Goal: Transaction & Acquisition: Purchase product/service

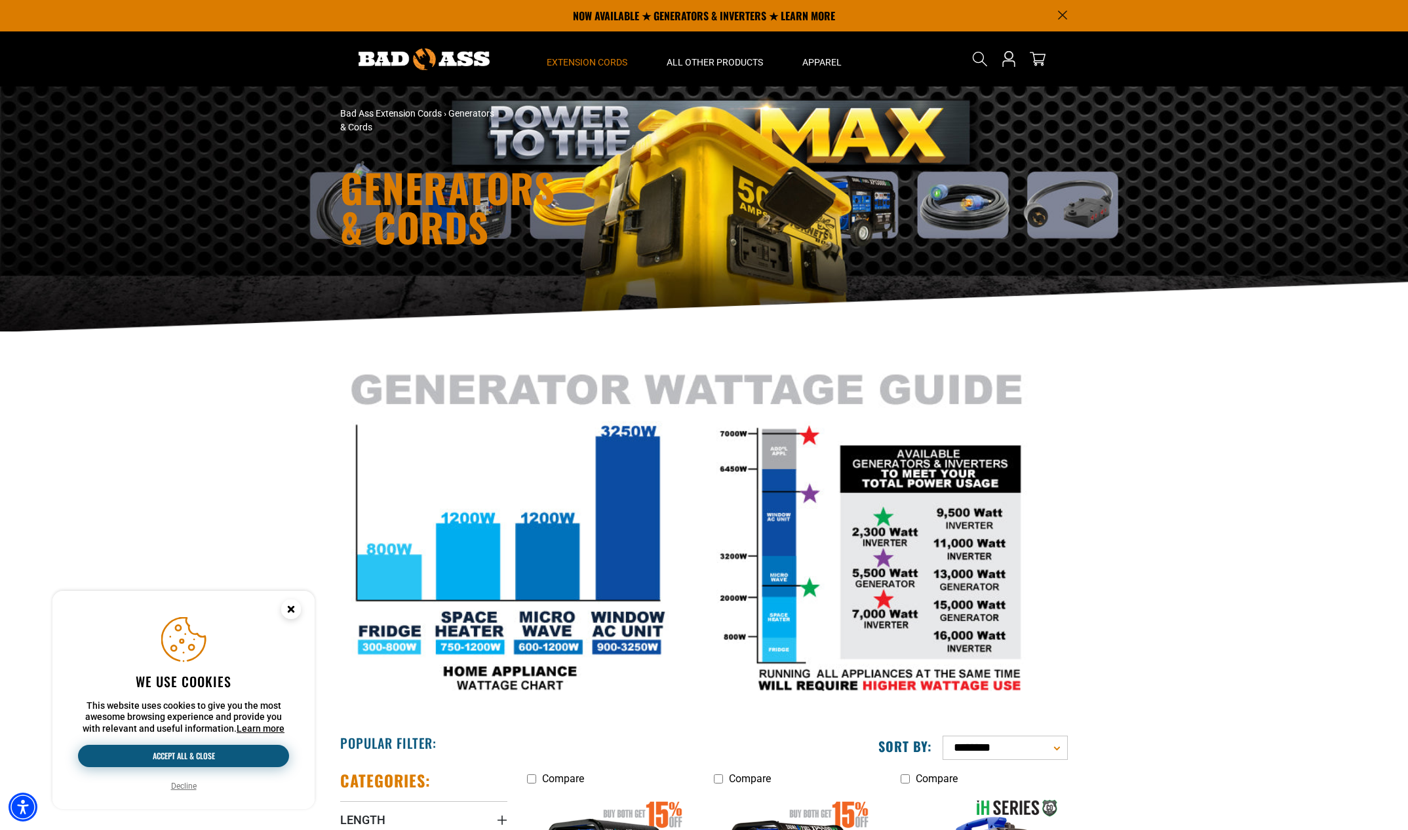
click at [191, 751] on button "Accept all & close" at bounding box center [183, 756] width 211 height 22
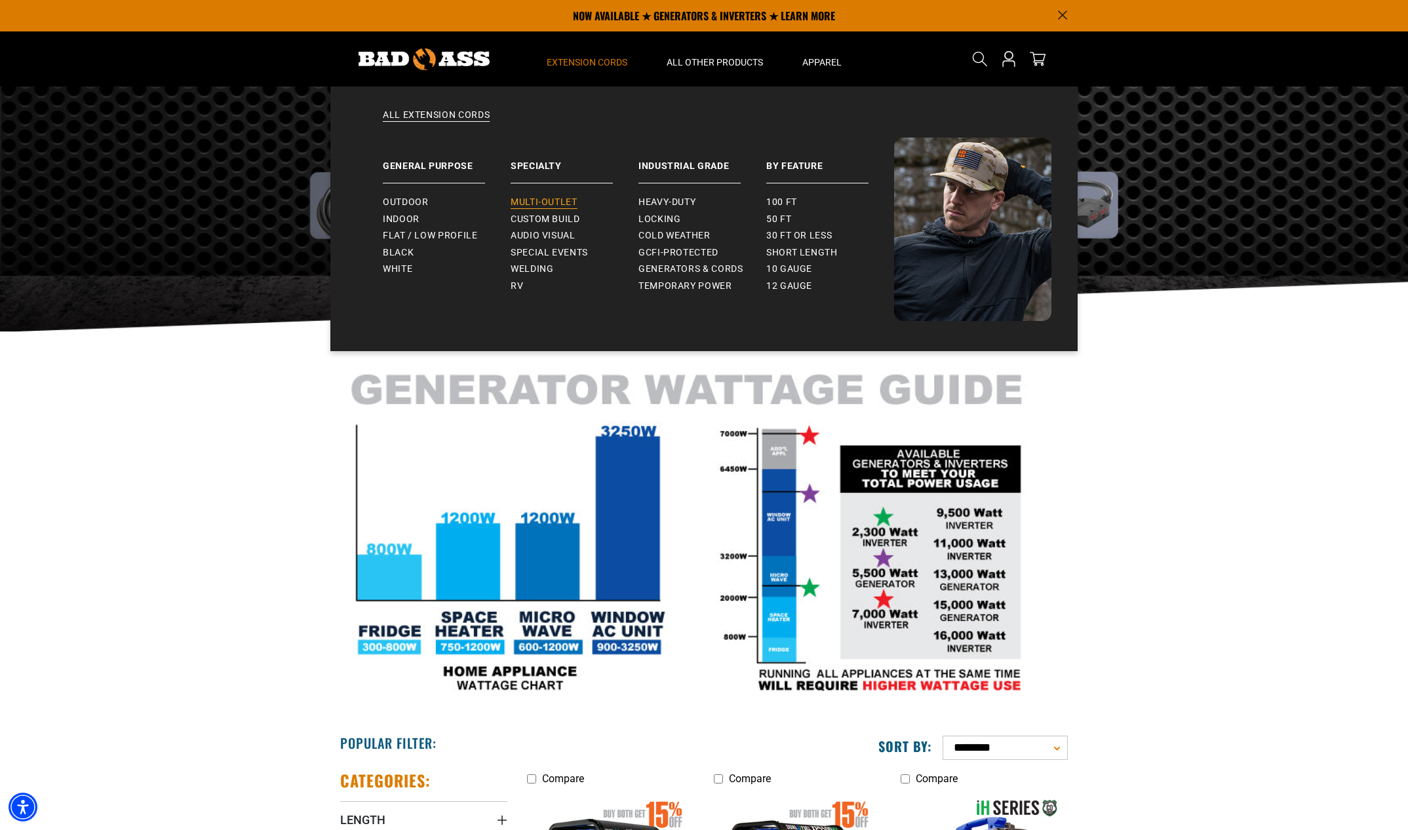
click at [525, 201] on span "Multi-Outlet" at bounding box center [544, 203] width 67 height 12
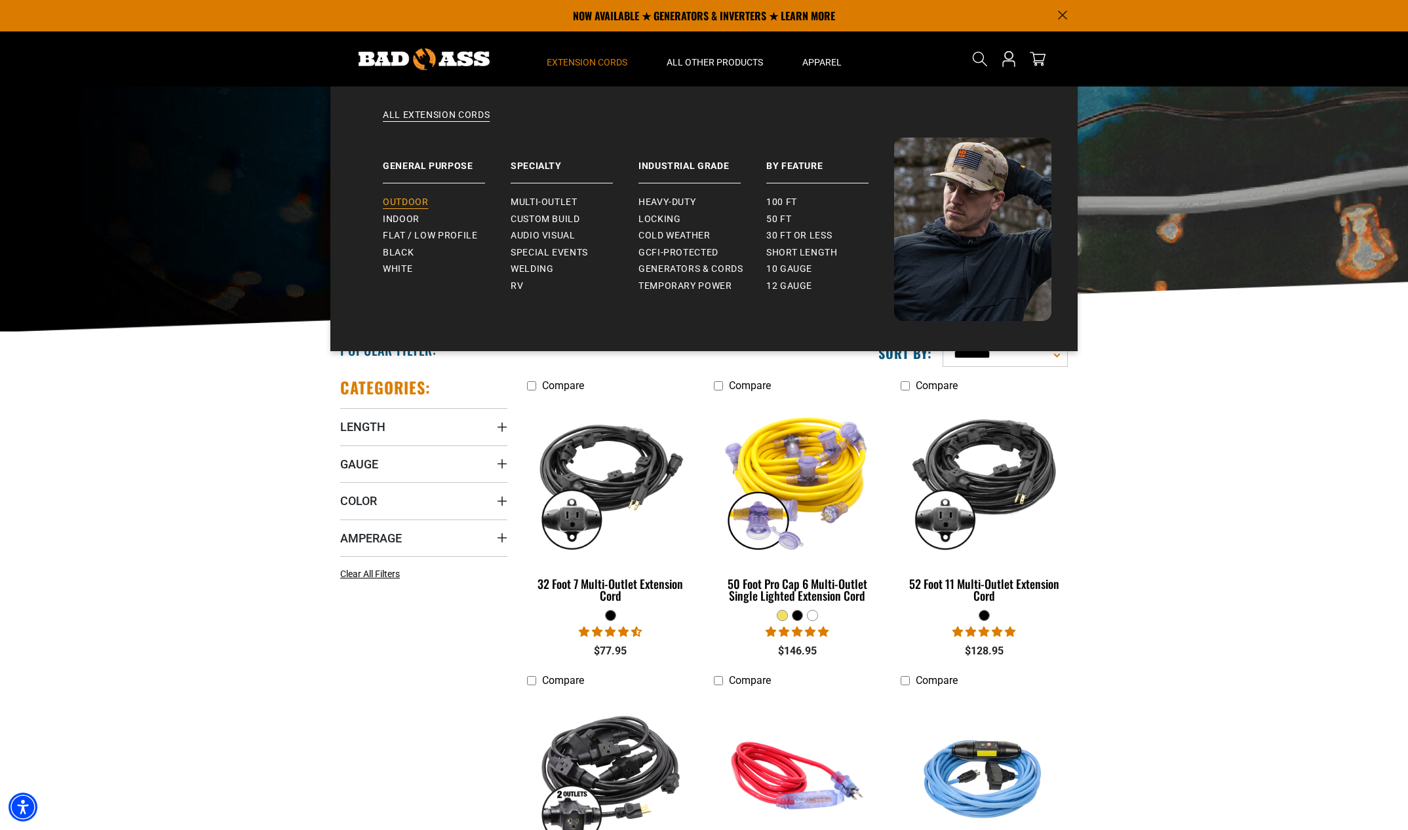
click at [405, 197] on span "Outdoor" at bounding box center [405, 203] width 45 height 12
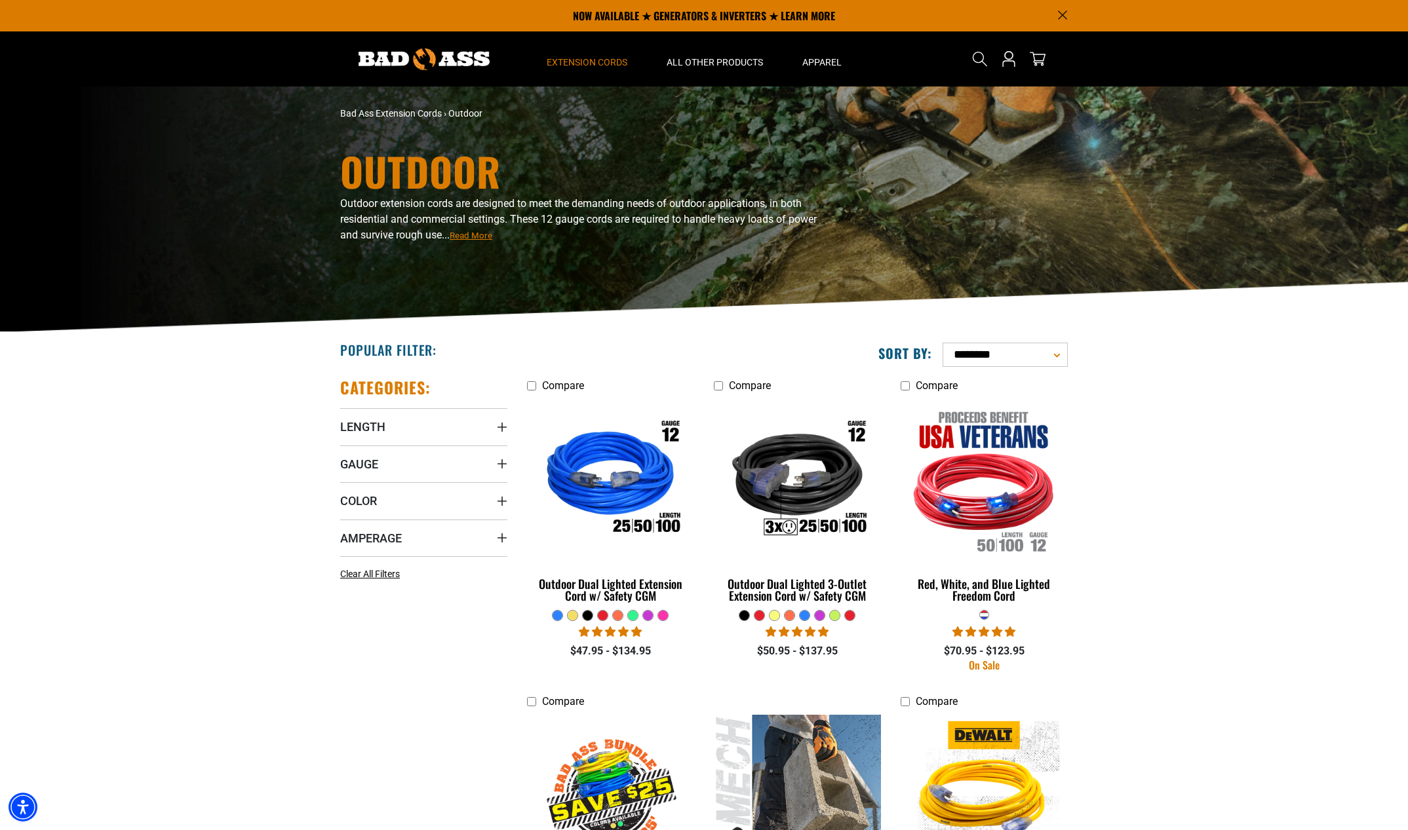
click at [775, 618] on div at bounding box center [774, 616] width 10 height 10
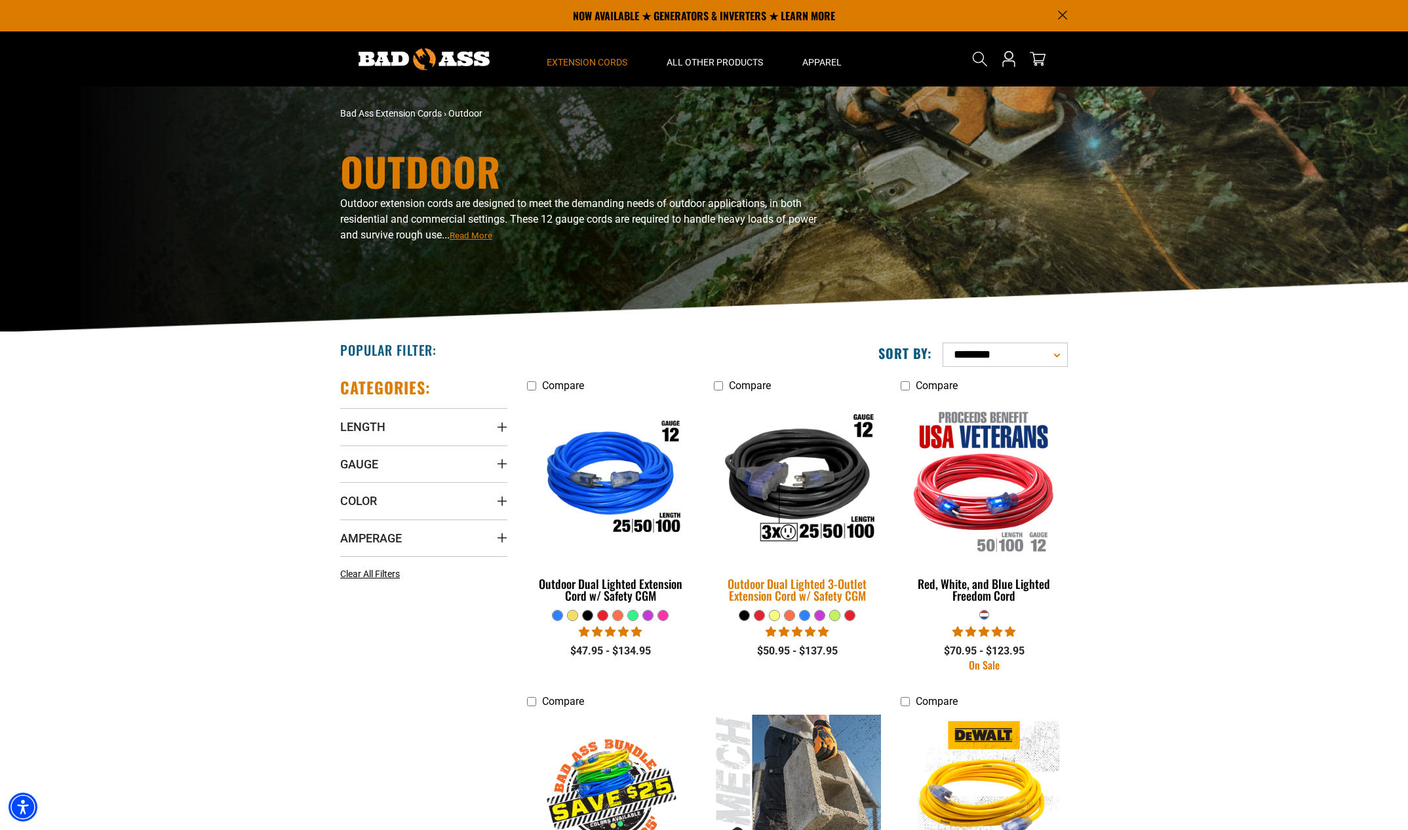
click at [796, 492] on img at bounding box center [797, 481] width 184 height 168
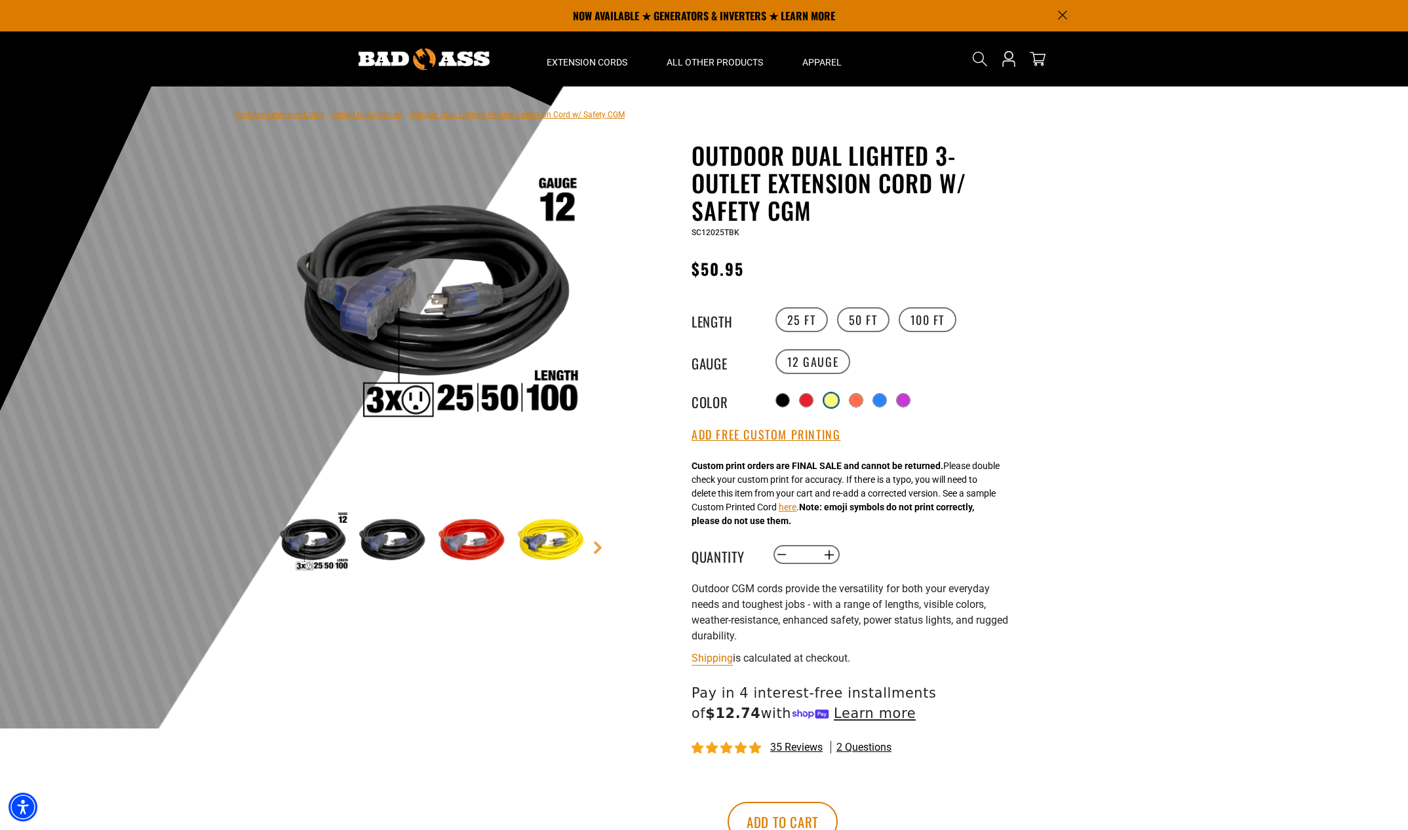
click at [834, 399] on div at bounding box center [831, 400] width 13 height 13
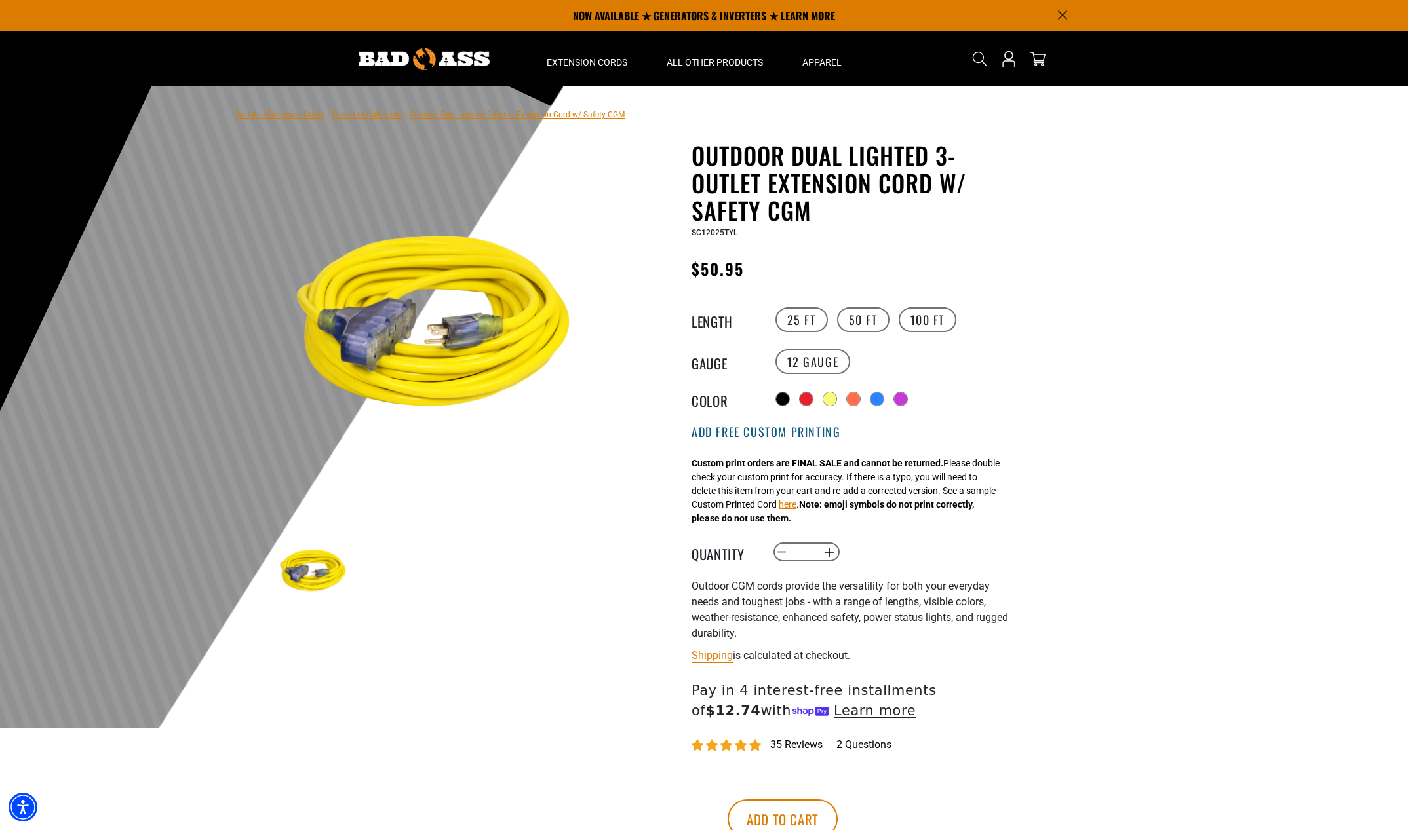
click at [758, 438] on button "Add Free Custom Printing" at bounding box center [765, 432] width 149 height 14
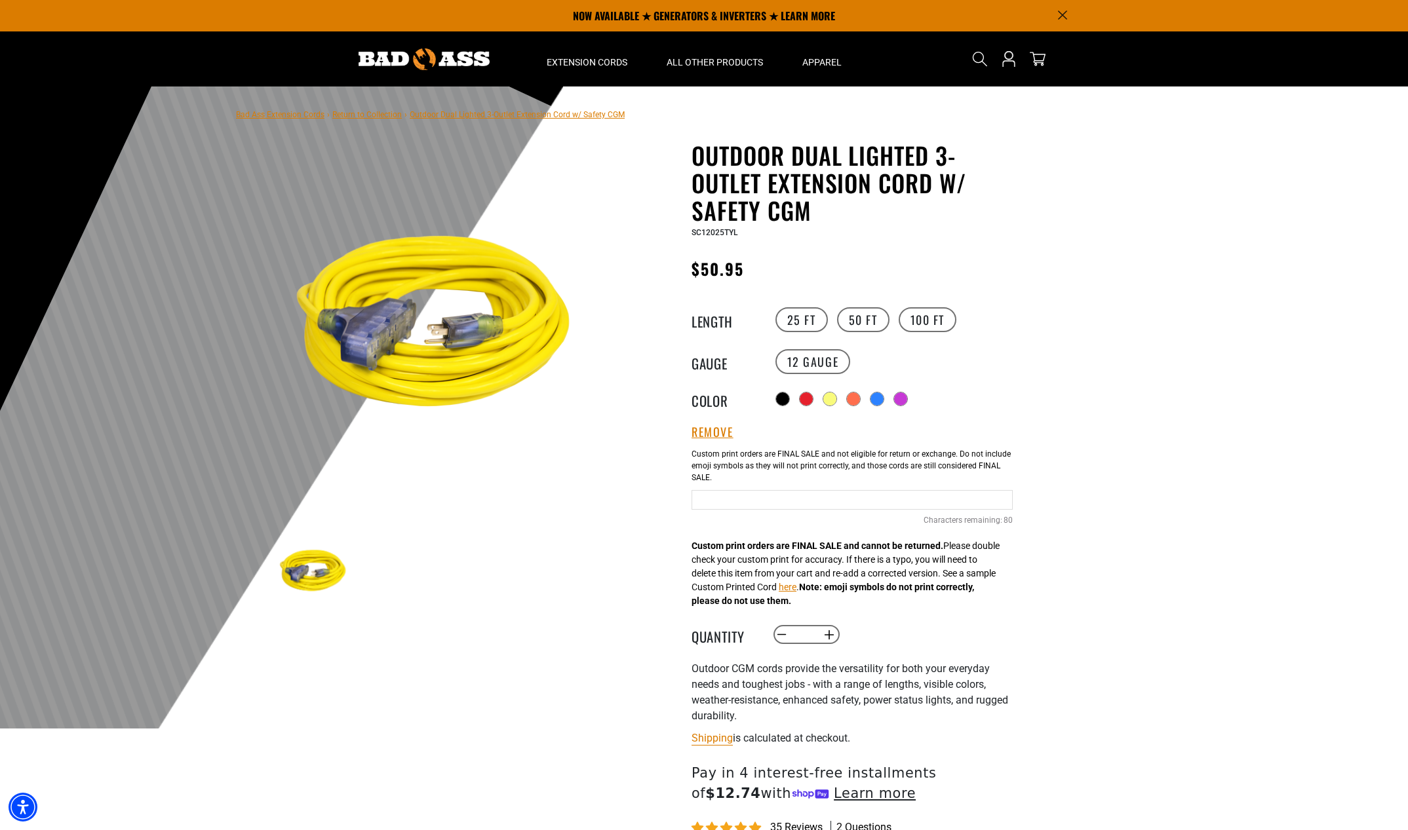
click at [722, 501] on input "Yellow Cables" at bounding box center [851, 500] width 321 height 20
type input "**********"
click at [1062, 601] on div at bounding box center [704, 408] width 1408 height 642
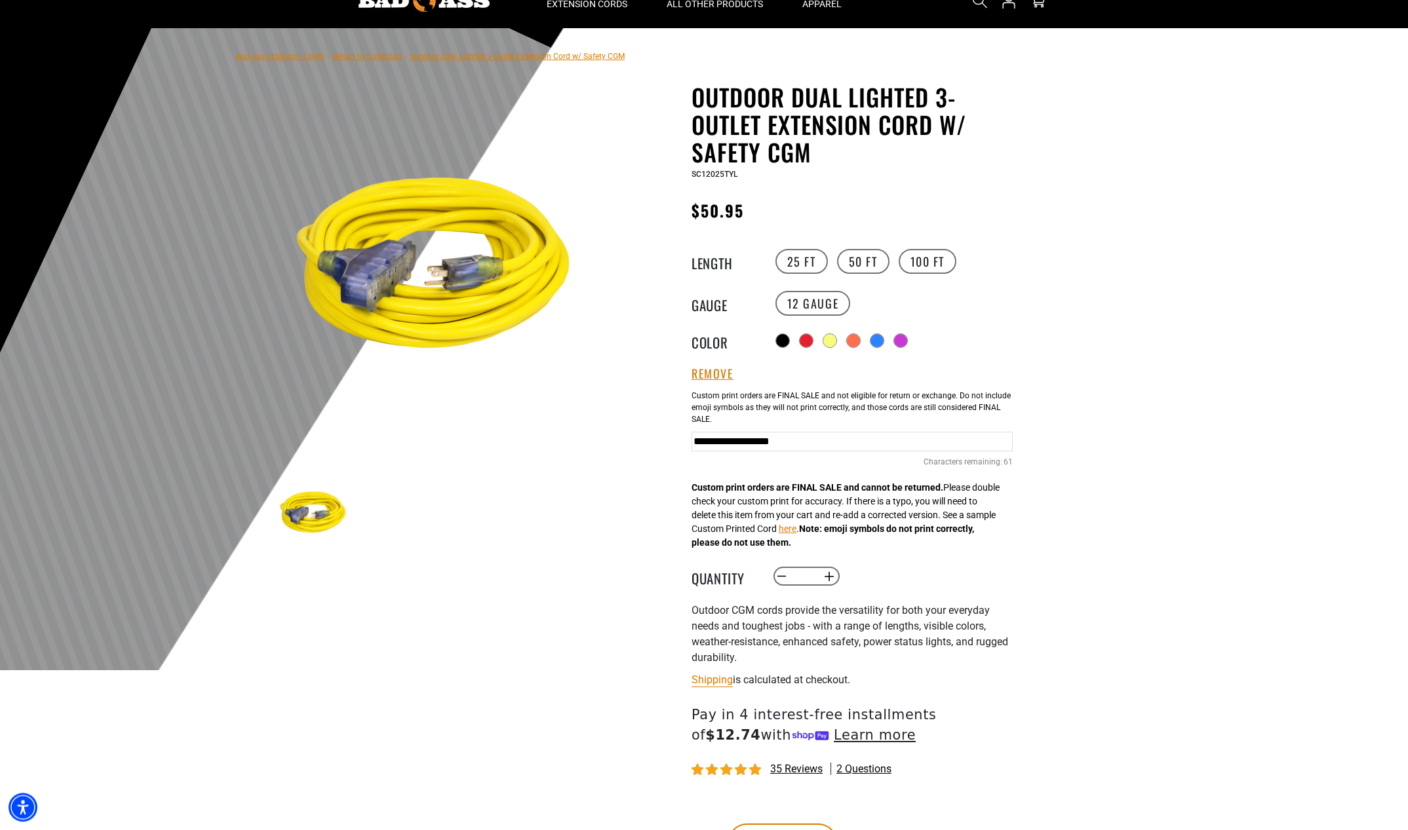
scroll to position [67, 0]
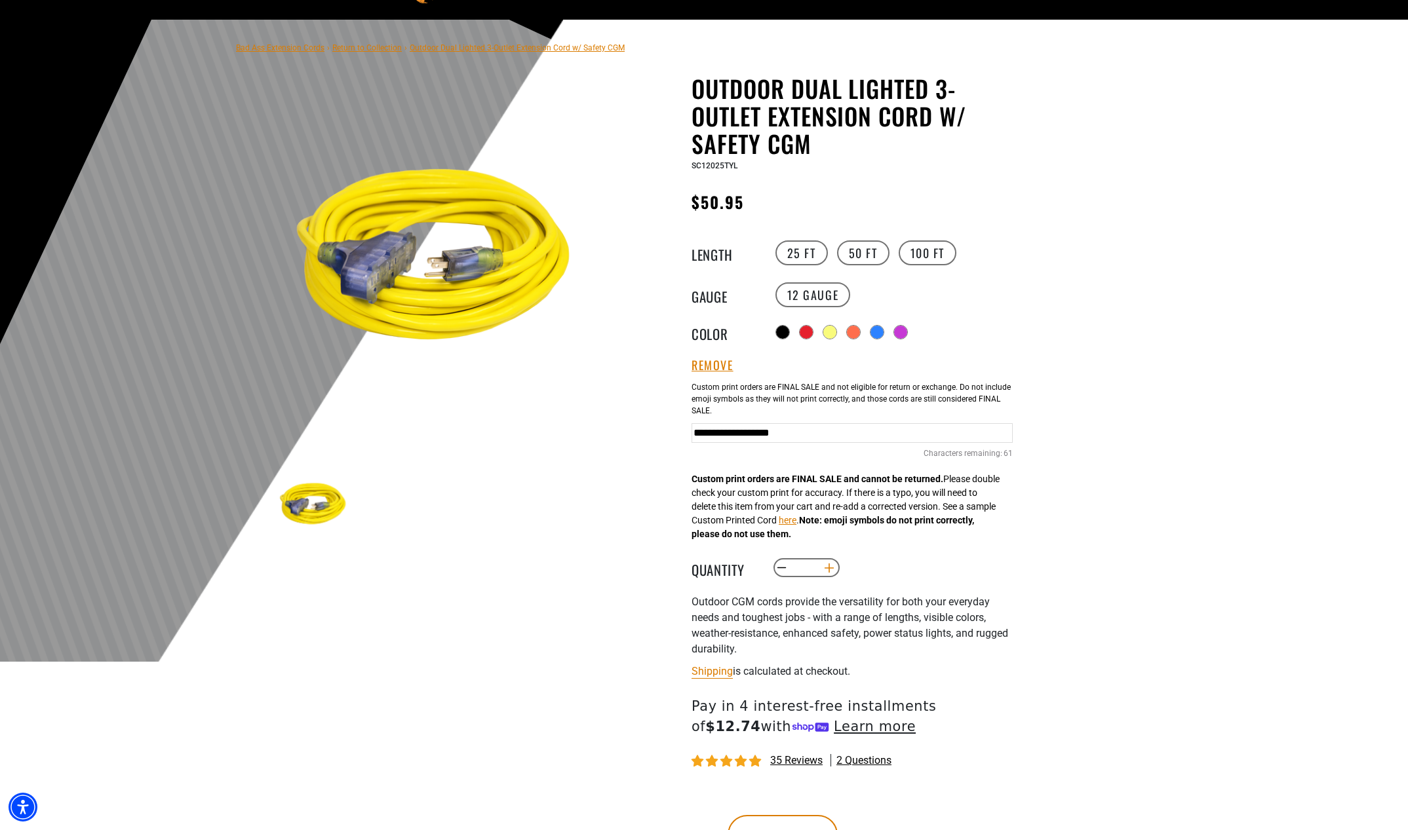
click at [828, 568] on button "Increase quantity for Outdoor Dual Lighted 3-Outlet Extension Cord w/ Safety CGM" at bounding box center [829, 568] width 20 height 22
type input "*"
click at [1068, 523] on div at bounding box center [704, 341] width 1408 height 642
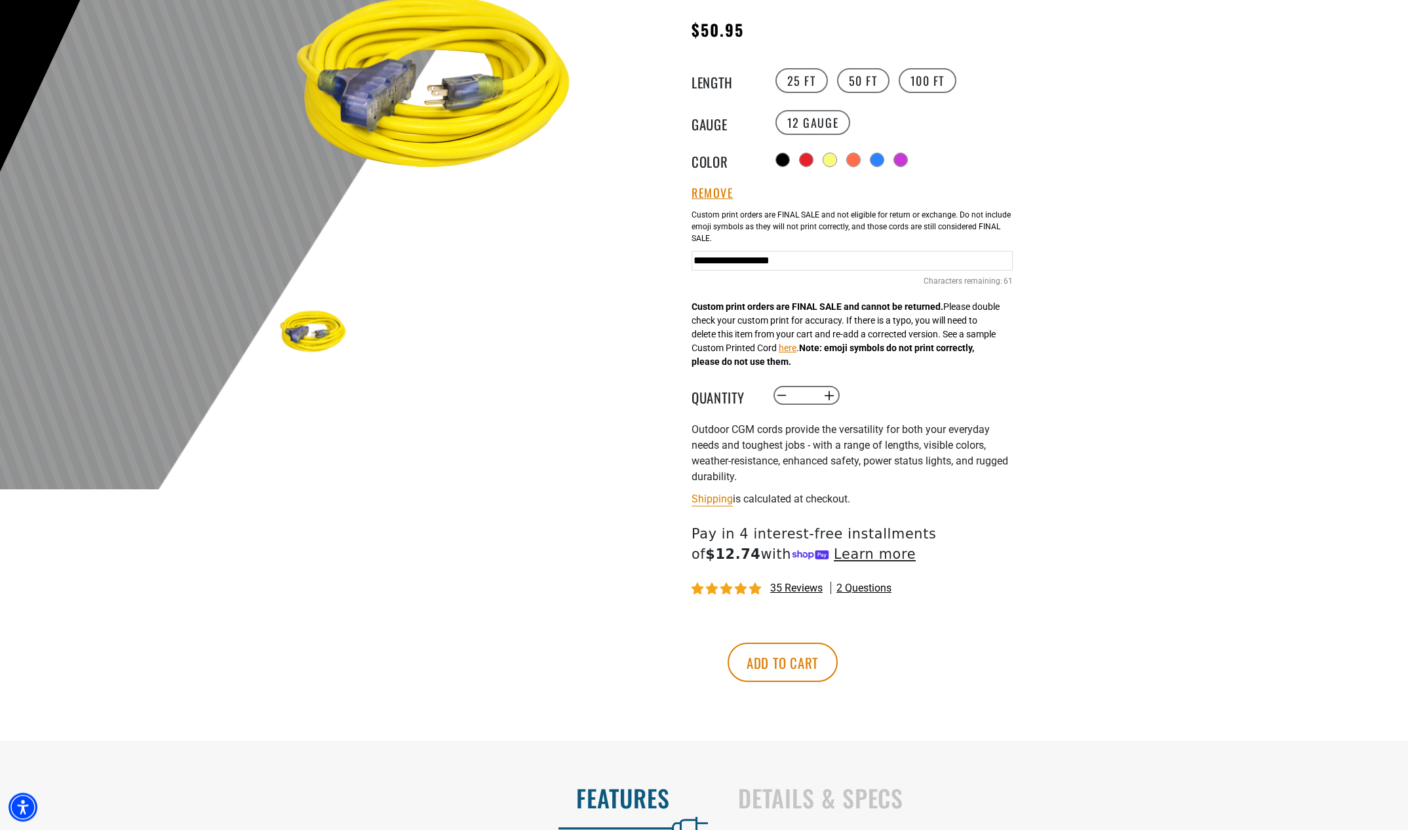
scroll to position [334, 0]
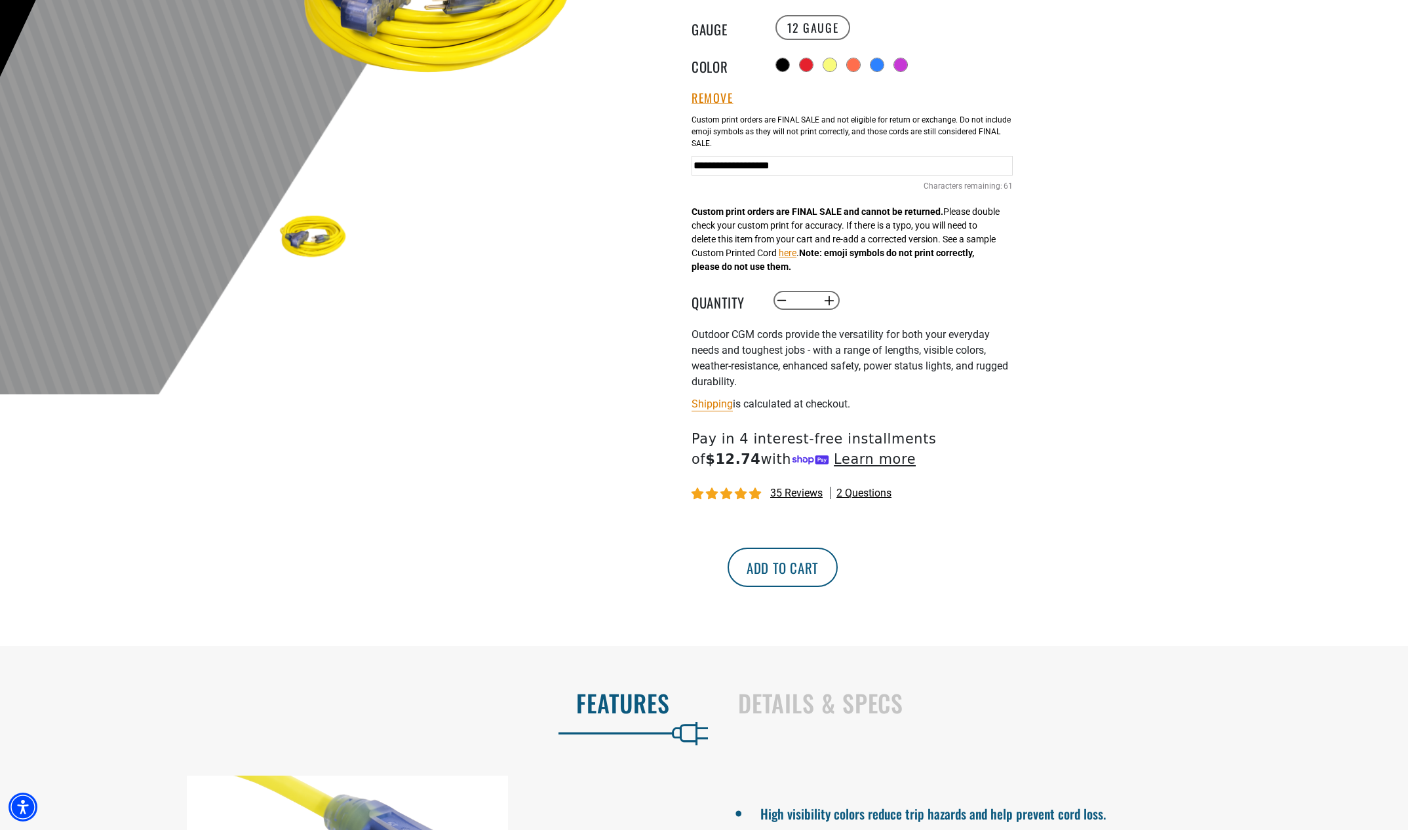
click at [838, 564] on button "Add to cart" at bounding box center [783, 567] width 110 height 39
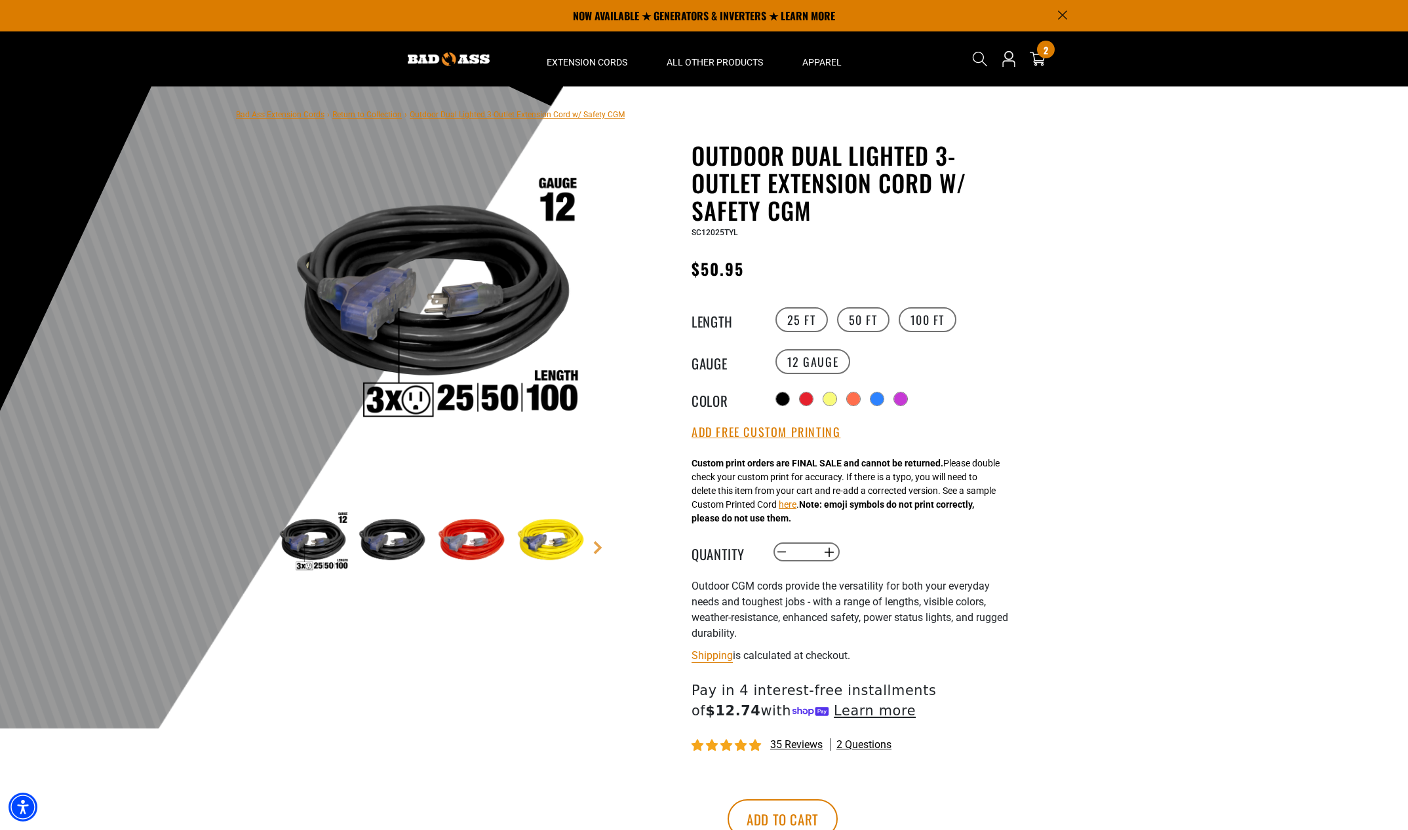
click at [1220, 339] on div at bounding box center [704, 408] width 1408 height 642
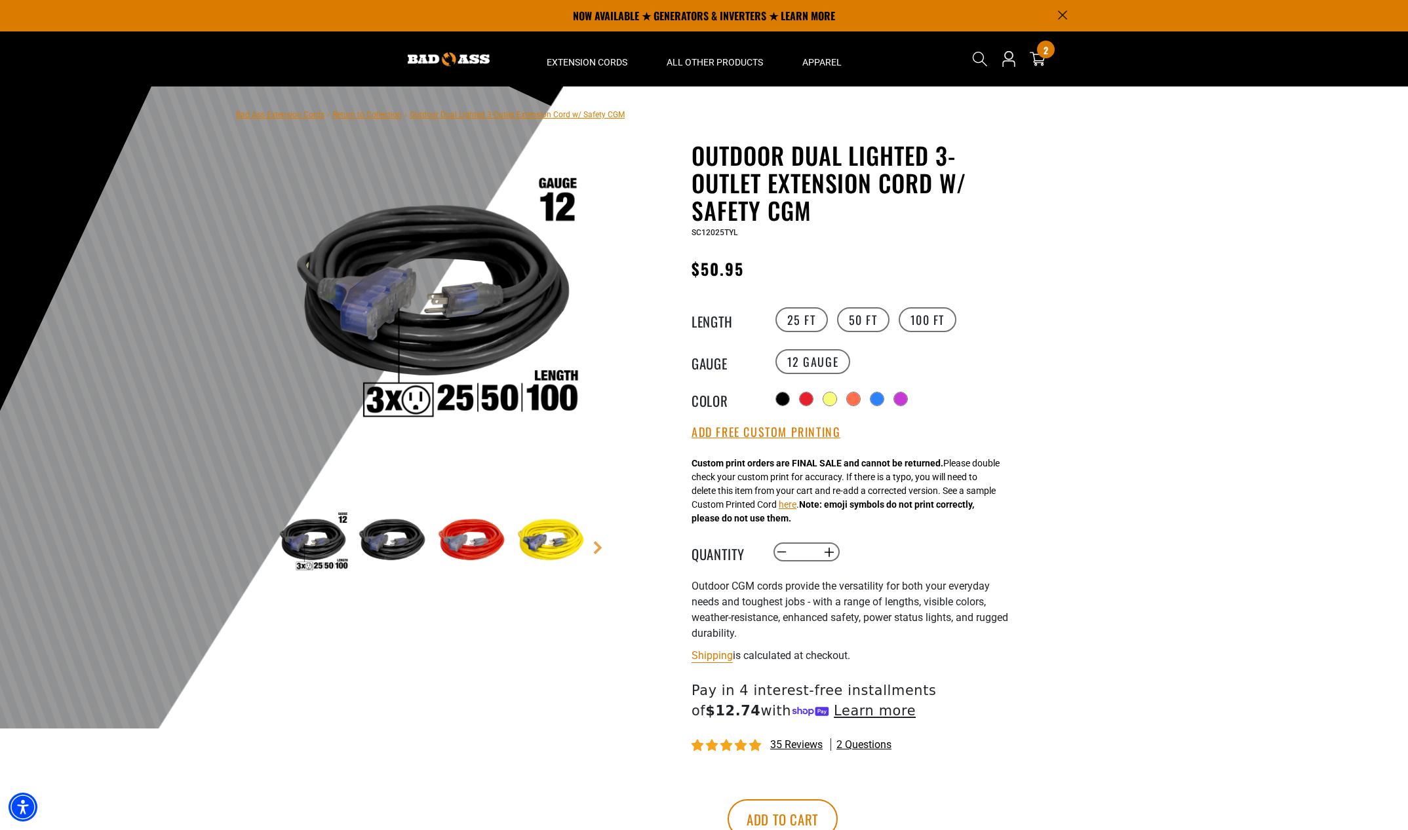
click at [1220, 339] on div at bounding box center [704, 408] width 1408 height 642
